Goal: Task Accomplishment & Management: Use online tool/utility

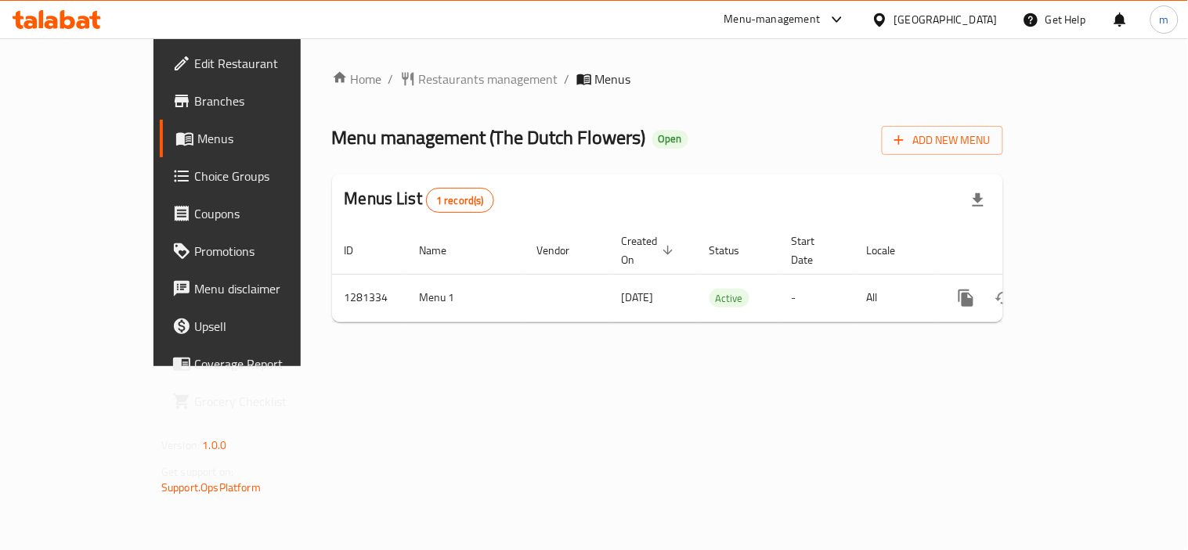
click at [708, 149] on div "Menu management ( The Dutch Flowers ) Open Add New Menu" at bounding box center [667, 137] width 671 height 35
click at [14, 10] on icon at bounding box center [57, 19] width 88 height 19
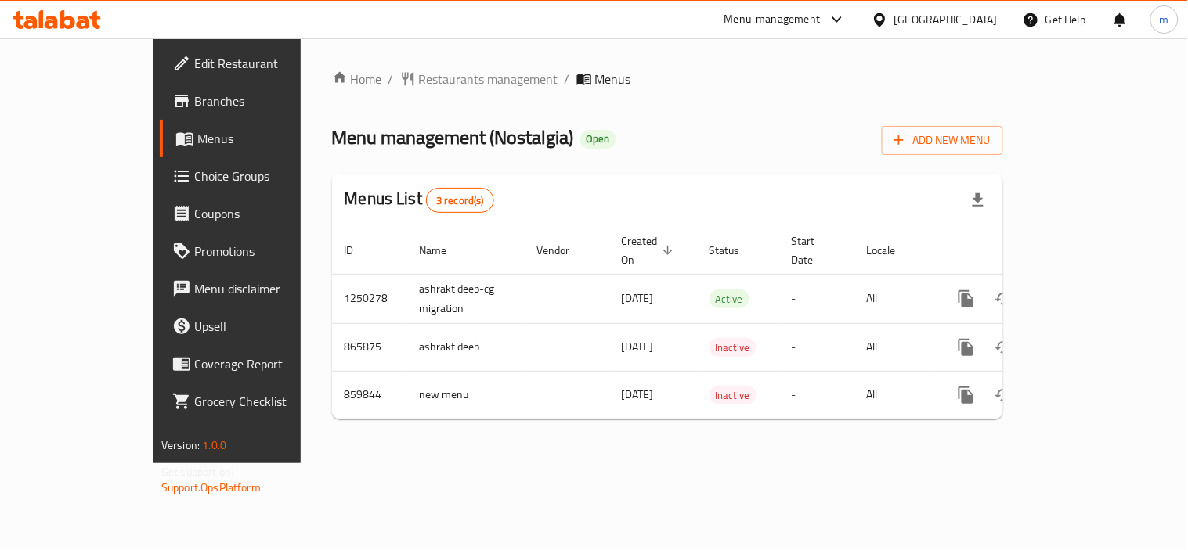
click at [59, 16] on icon at bounding box center [57, 19] width 88 height 19
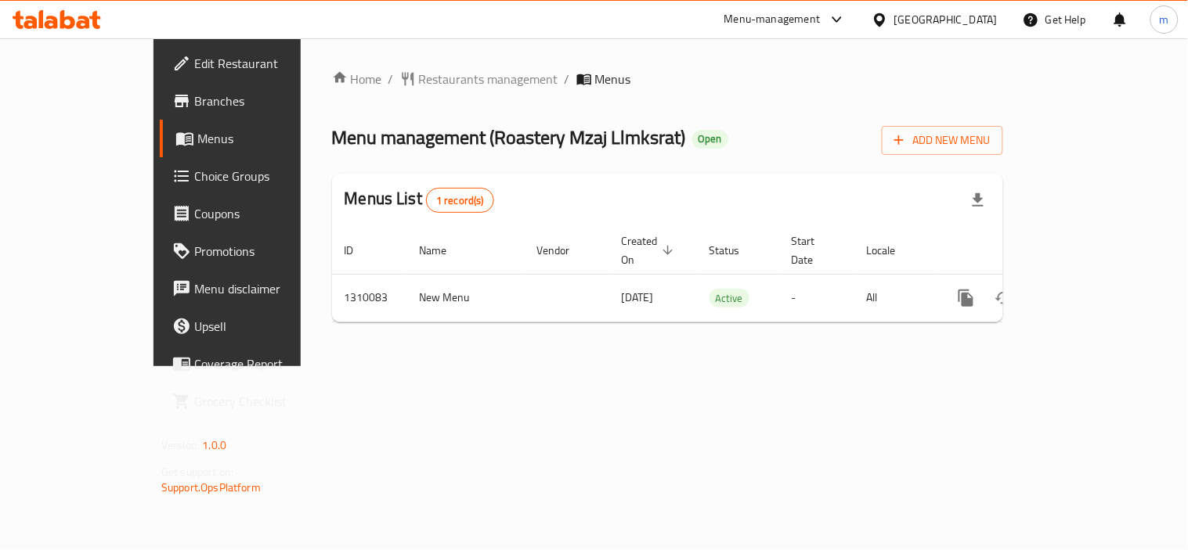
click at [58, 22] on icon at bounding box center [57, 19] width 88 height 19
